Goal: Task Accomplishment & Management: Manage account settings

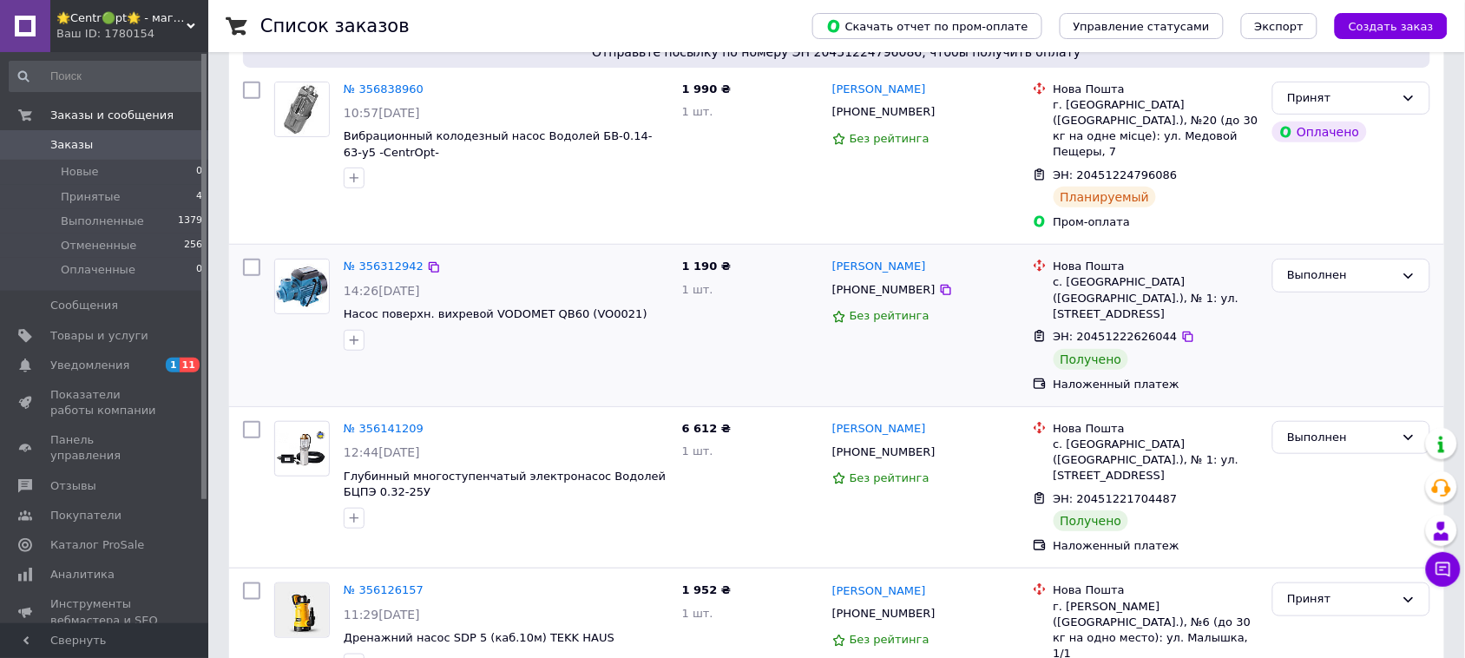
scroll to position [217, 0]
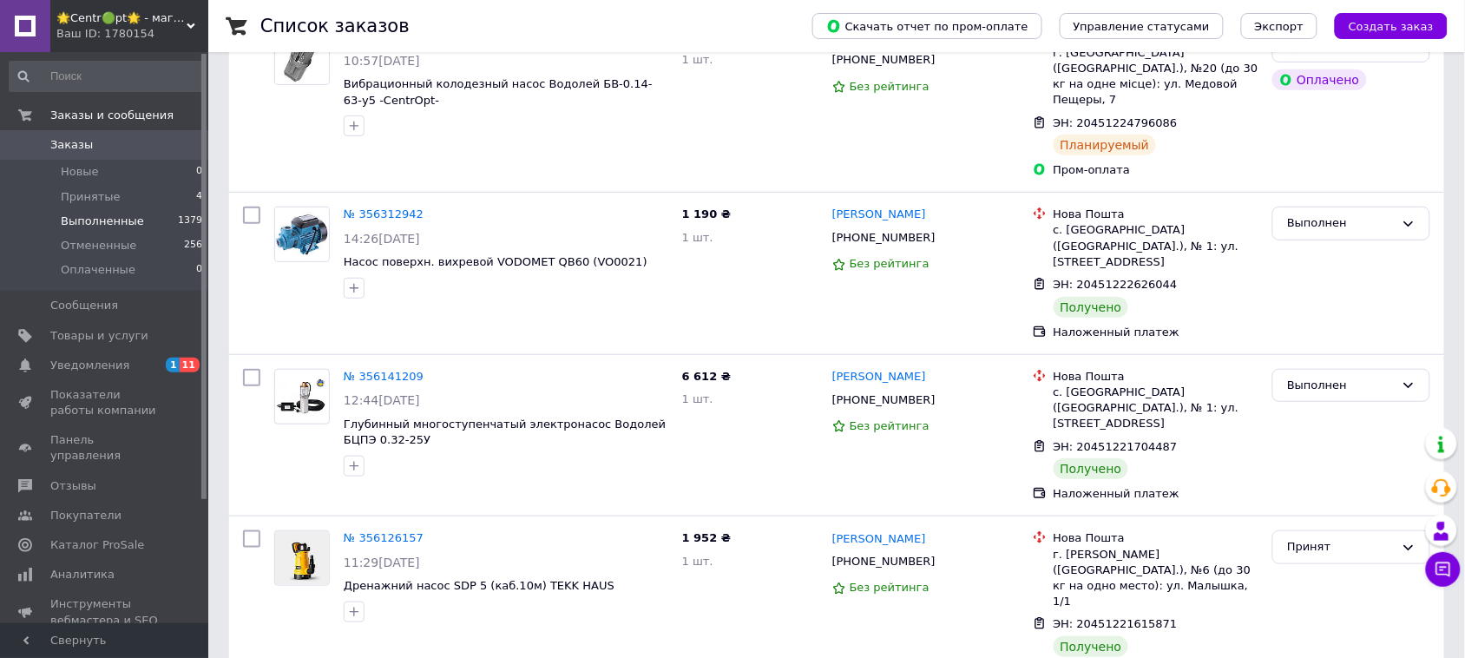
click at [157, 213] on li "Выполненные 1379" at bounding box center [106, 221] width 213 height 24
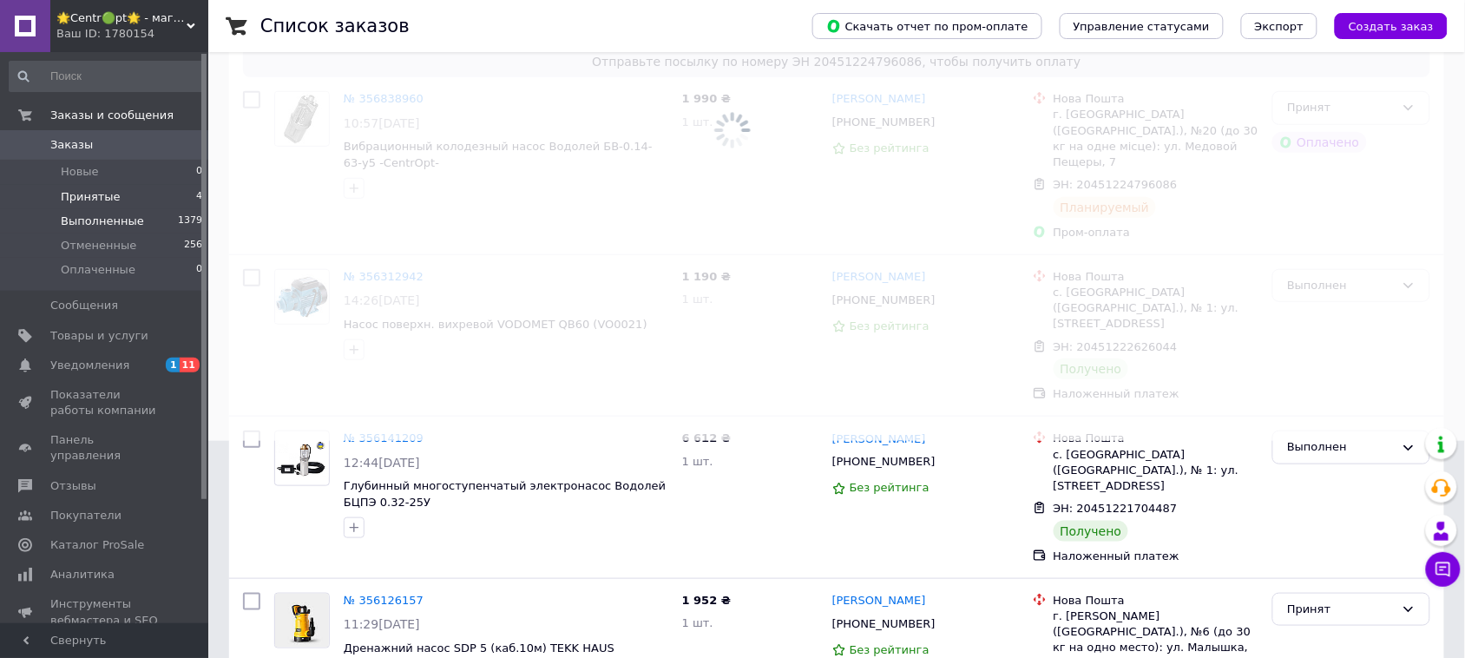
scroll to position [280, 0]
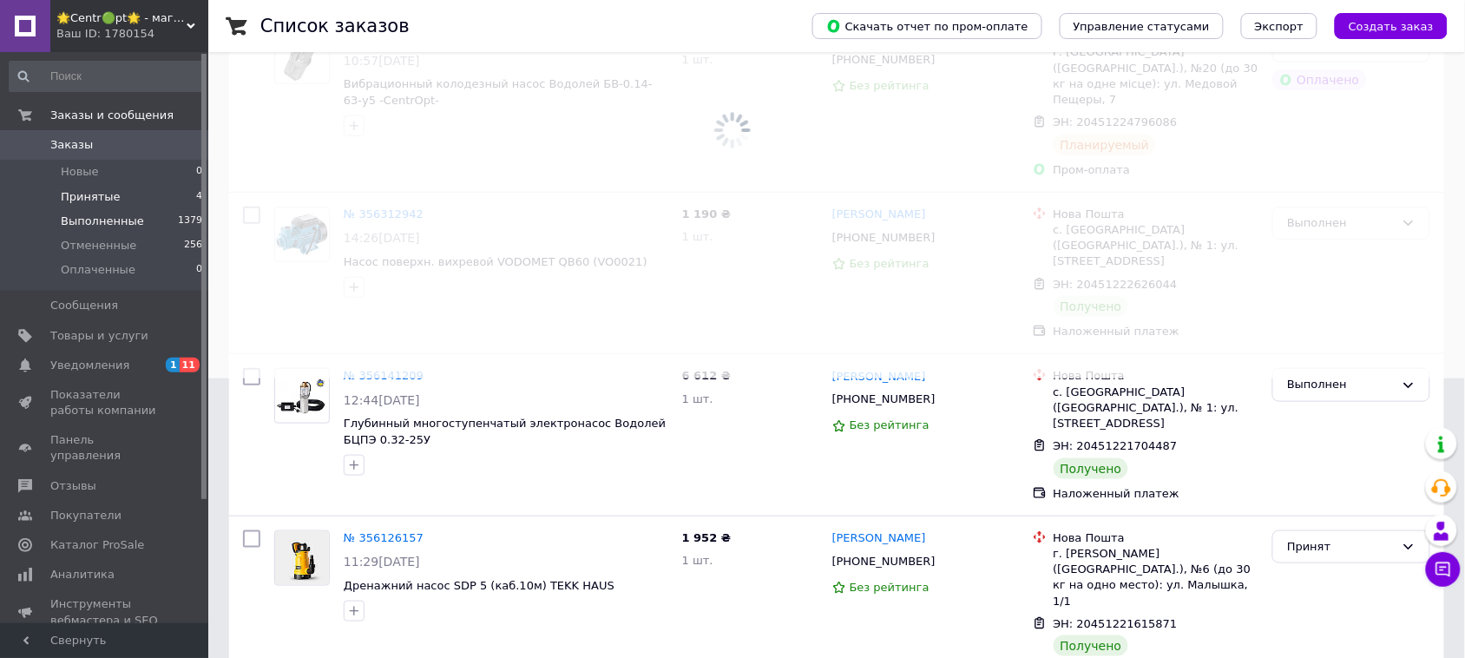
click at [141, 197] on li "Принятые 4" at bounding box center [106, 197] width 213 height 24
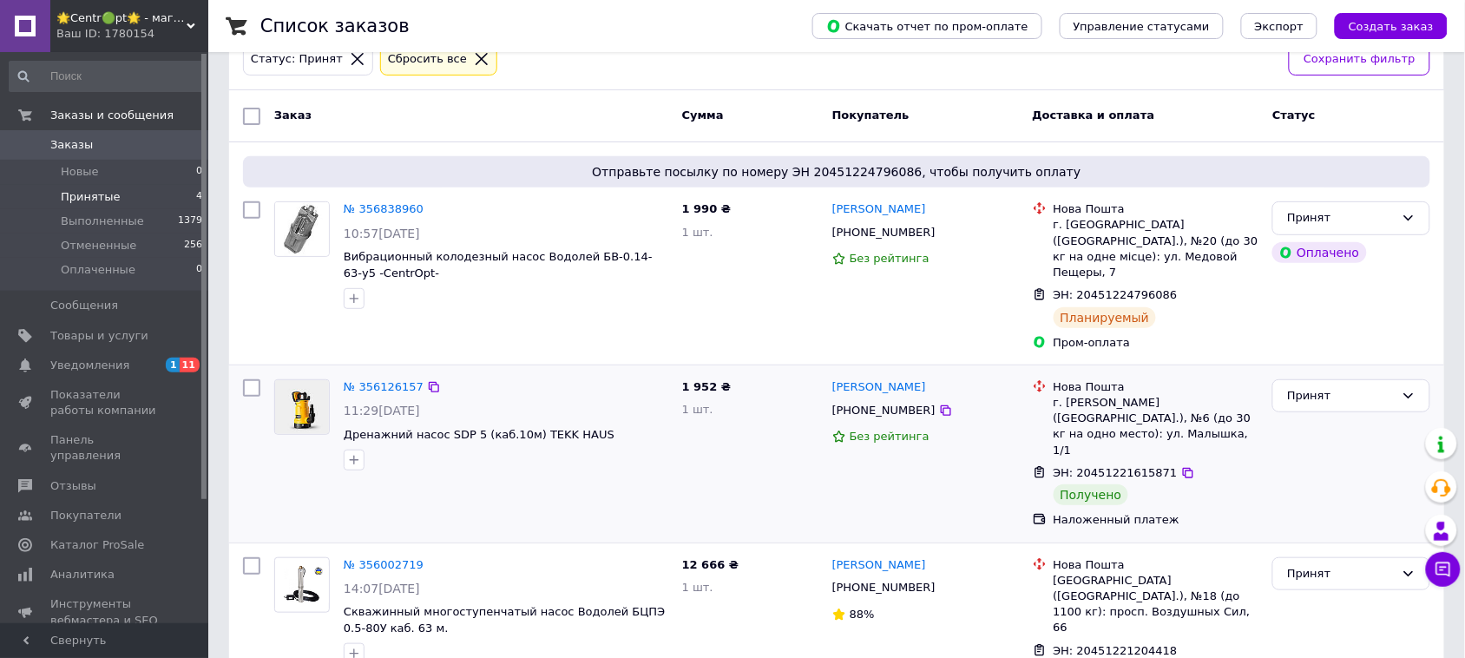
scroll to position [109, 0]
click at [1334, 385] on div "Принят" at bounding box center [1341, 394] width 108 height 18
click at [1317, 414] on li "Выполнен" at bounding box center [1351, 430] width 156 height 32
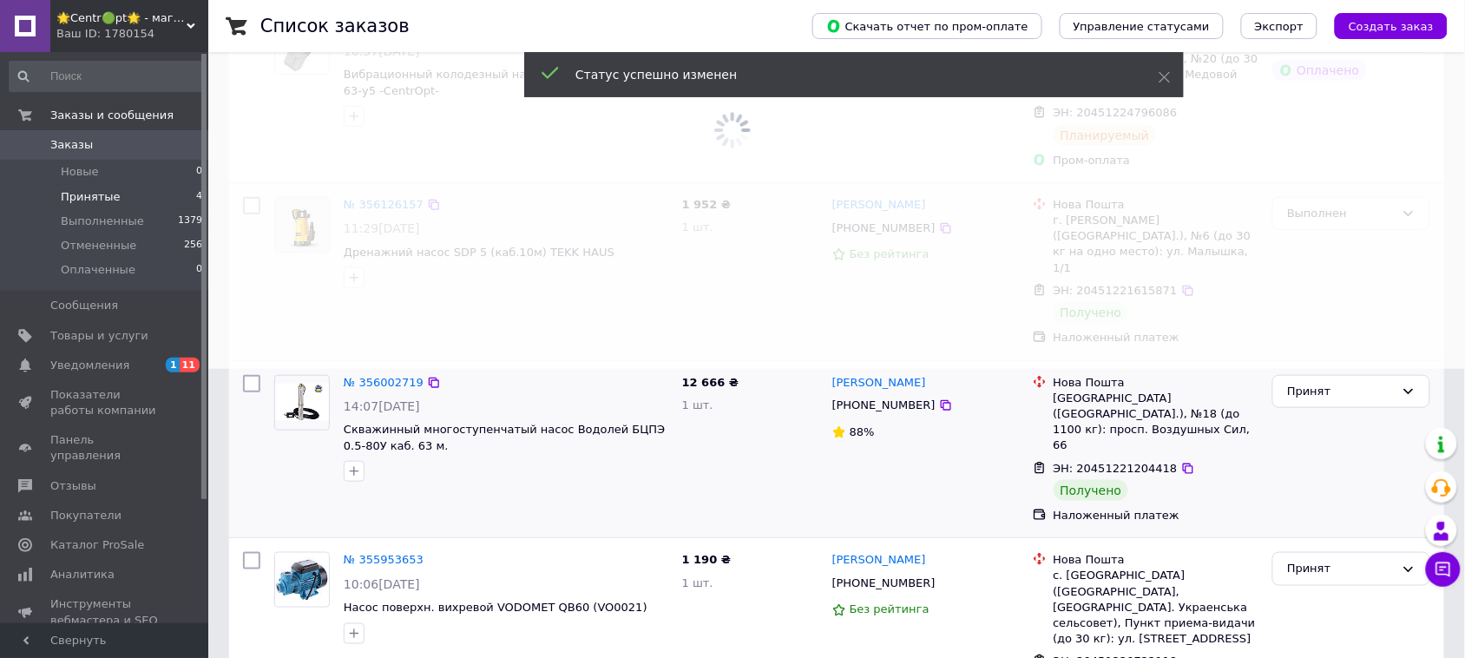
scroll to position [289, 0]
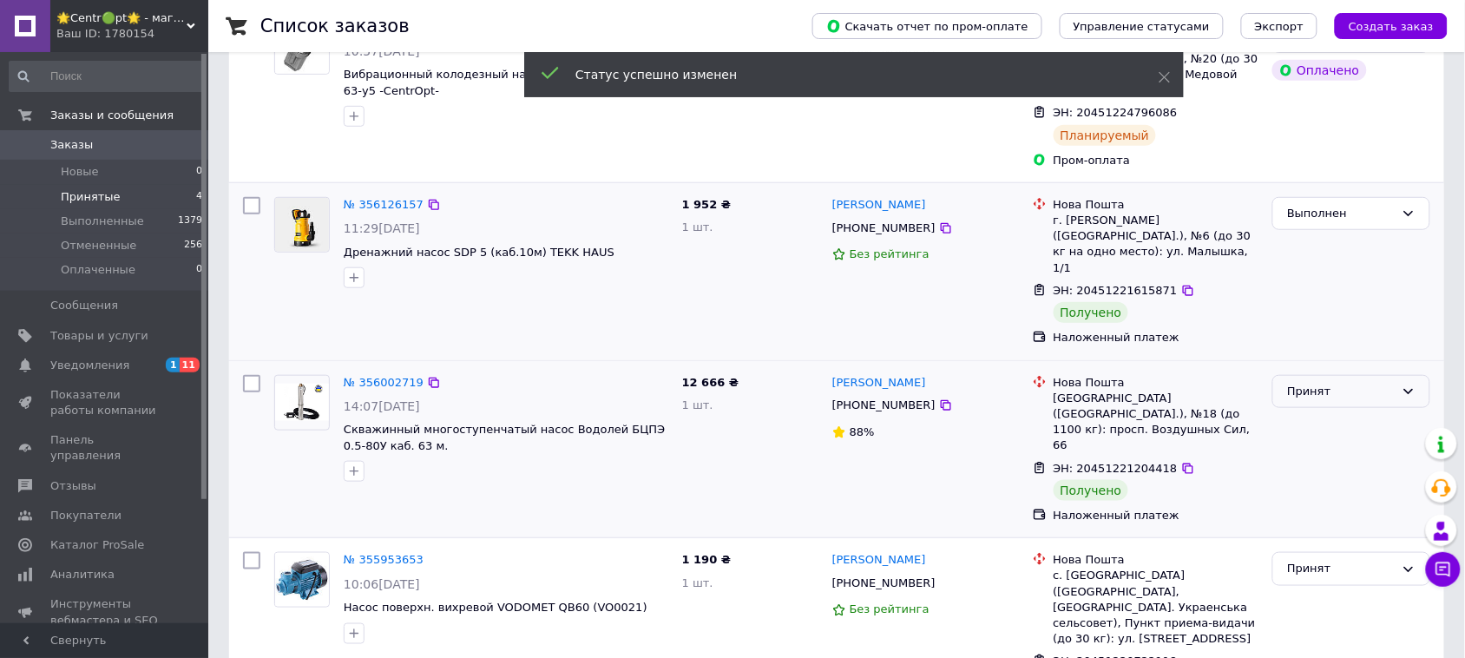
click at [1328, 383] on div "Принят" at bounding box center [1341, 392] width 108 height 18
click at [1300, 411] on li "Выполнен" at bounding box center [1351, 427] width 156 height 32
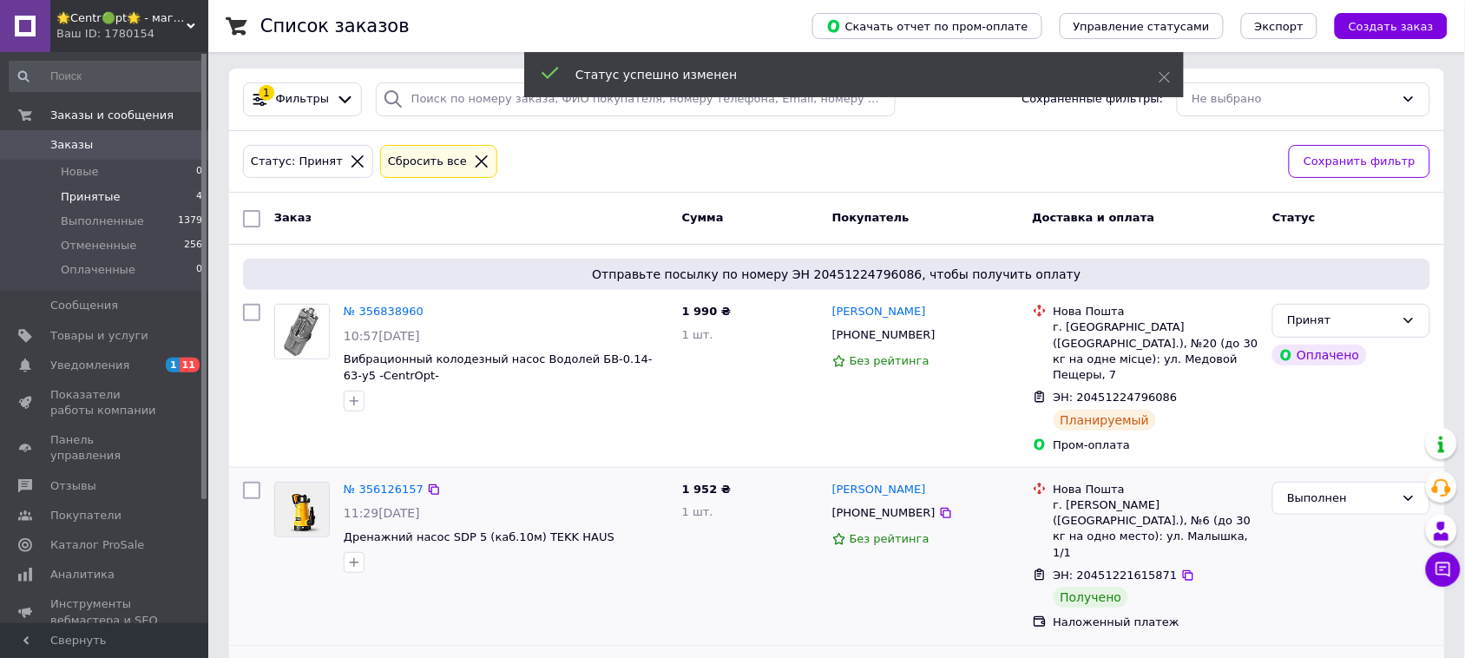
scroll to position [0, 0]
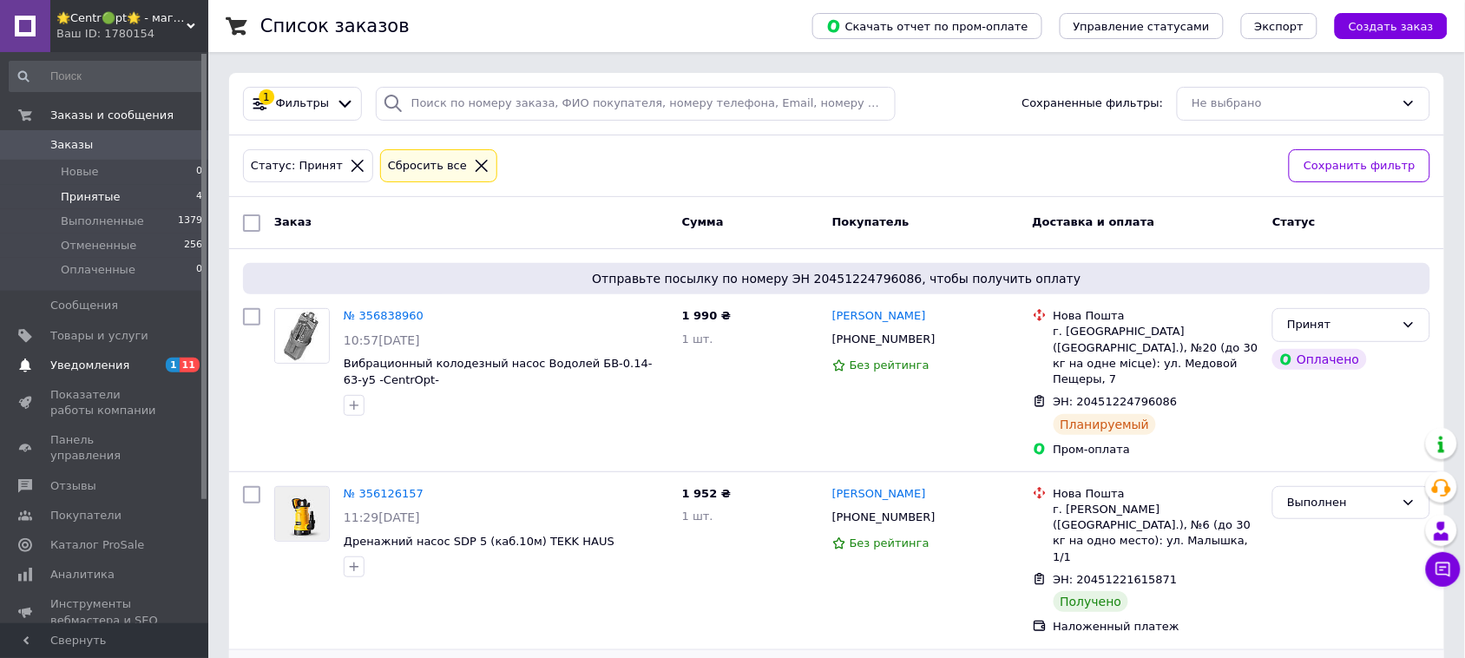
click at [156, 360] on span "Уведомления" at bounding box center [105, 366] width 110 height 16
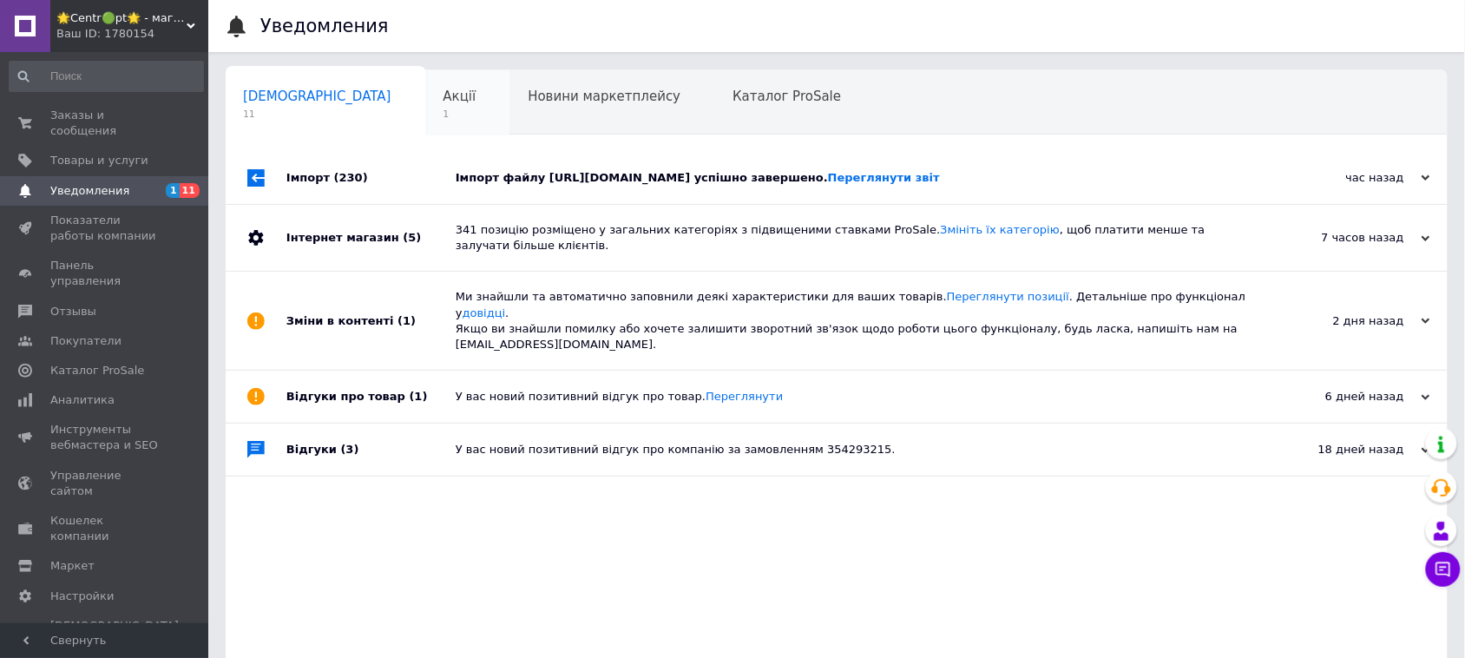
click at [444, 110] on span "1" at bounding box center [460, 114] width 33 height 13
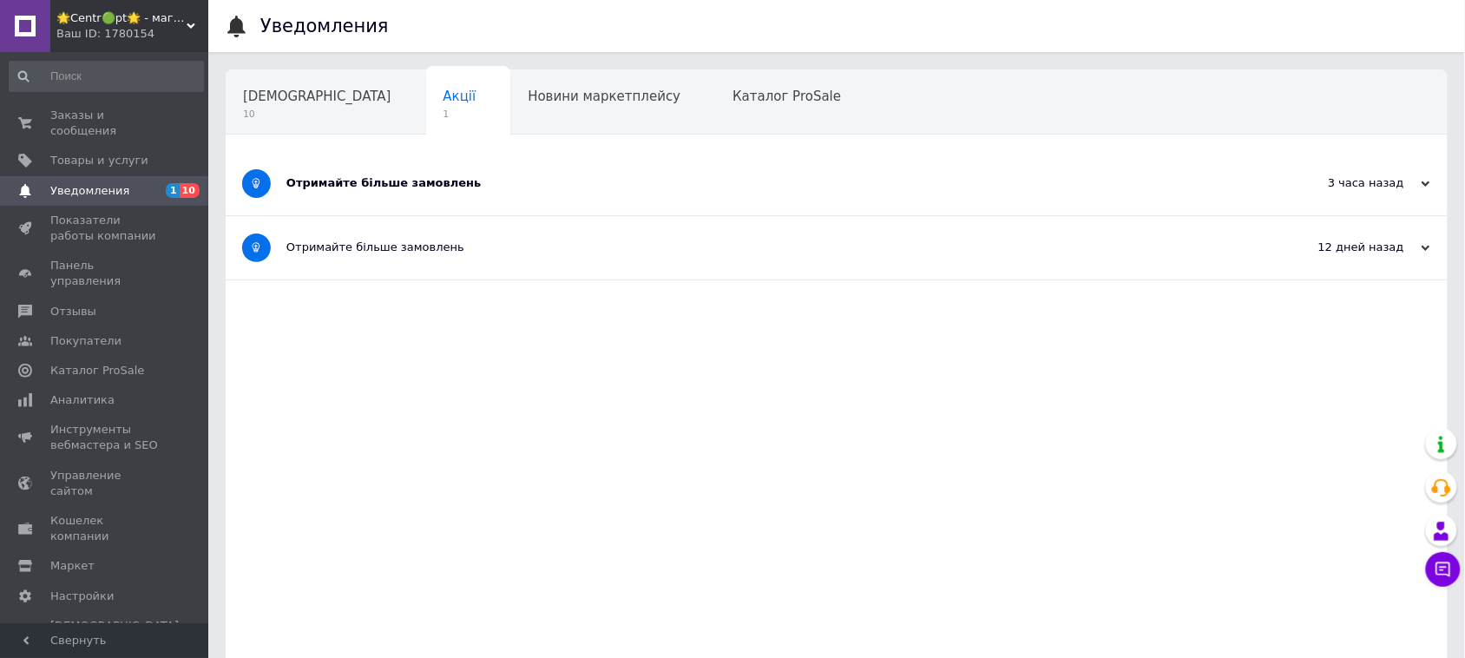
click at [399, 193] on div "Отримайте більше замовлень" at bounding box center [771, 183] width 970 height 63
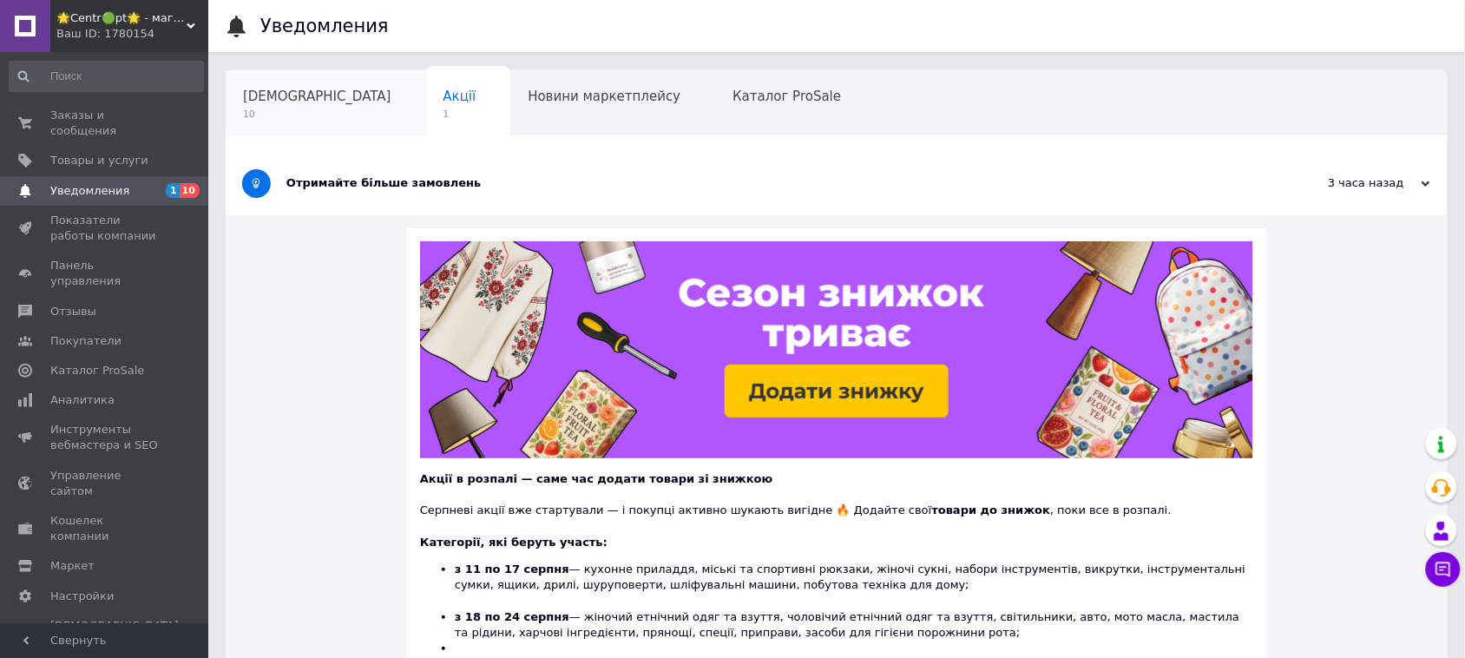
click at [267, 102] on span "[DEMOGRAPHIC_DATA]" at bounding box center [317, 97] width 148 height 16
